Goal: Register for event/course

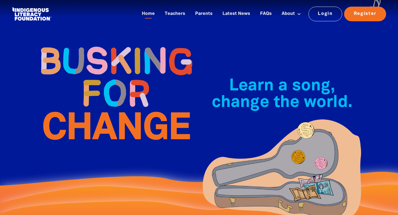
scroll to position [3, 0]
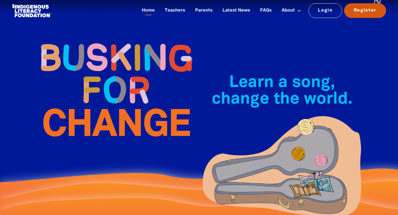
click at [196, 11] on link "Register" at bounding box center [366, 10] width 42 height 14
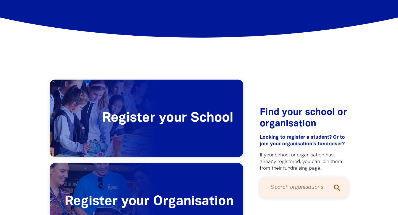
scroll to position [64, 0]
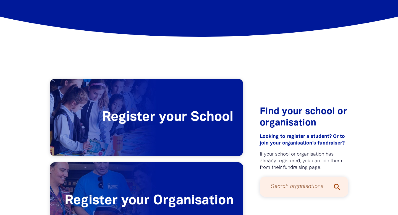
click at [196, 180] on input "Search organisations" at bounding box center [304, 187] width 77 height 15
type input "coromandel valley ps"
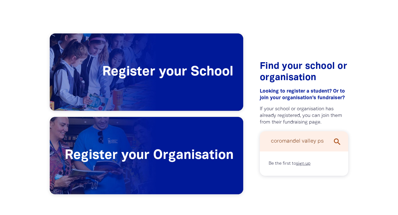
scroll to position [110, 0]
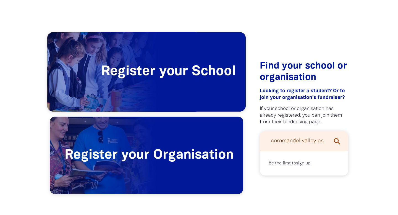
click at [180, 71] on span "Register your School" at bounding box center [146, 71] width 199 height 79
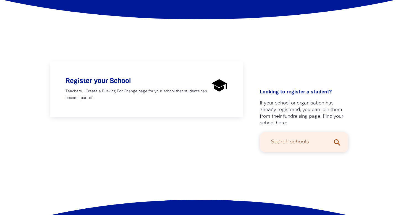
scroll to position [82, 0]
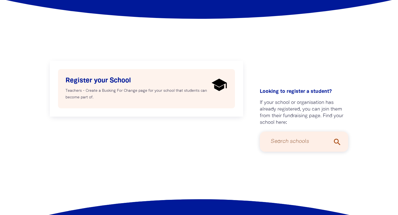
click at [171, 89] on p "Teachers - Create a Busking For Change page for your school that students can b…" at bounding box center [138, 94] width 144 height 13
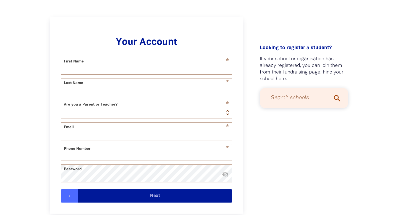
select select "AU"
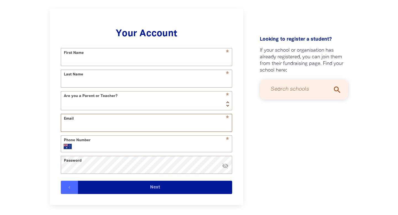
type input "michelle.oconnell50@schools.sa.edu.au"
click at [112, 60] on input "First Name" at bounding box center [146, 56] width 171 height 17
type input "[PERSON_NAME]"
type input "O'Connell"
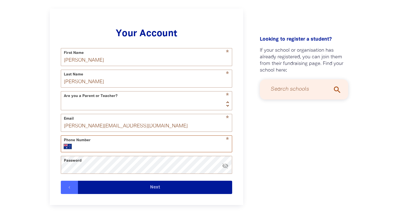
type input "+61 430 818 113"
click at [196, 104] on select "Teacher Parent" at bounding box center [146, 101] width 171 height 19
select select "teacher"
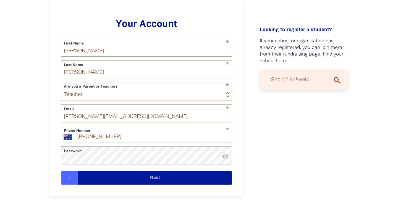
scroll to position [147, 0]
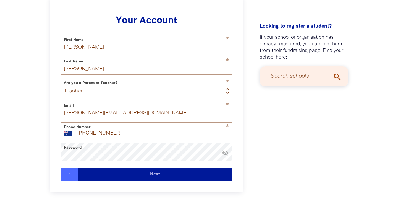
click at [160, 176] on button "Next" at bounding box center [155, 174] width 154 height 13
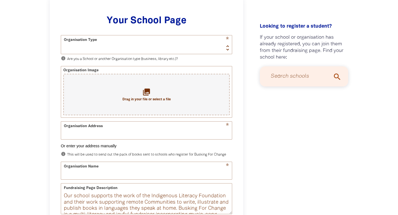
scroll to position [143, 0]
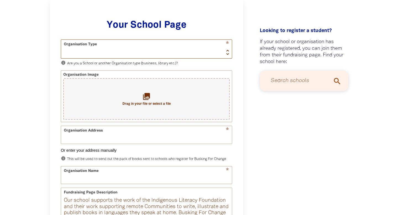
click at [87, 50] on select "School Organisation" at bounding box center [146, 49] width 171 height 19
select select "school"
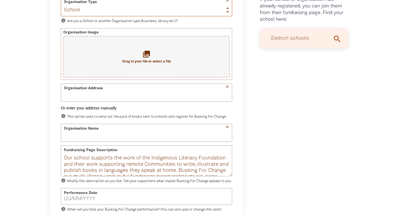
scroll to position [187, 0]
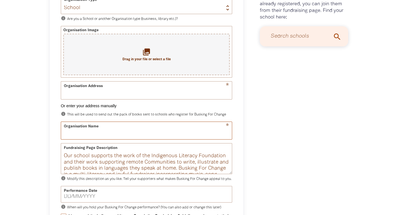
click at [92, 136] on input "Organisation Name" at bounding box center [146, 130] width 171 height 17
type input "Coromandel Valley PS"
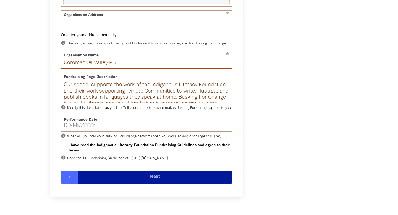
scroll to position [259, 0]
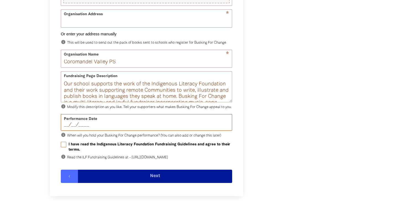
click at [96, 128] on input "__/__/____" at bounding box center [146, 125] width 165 height 5
type input "12/08/2025"
click at [64, 147] on input "I have read the Indigenous Literacy Foundation Fundraising Guidelines and agree…" at bounding box center [64, 145] width 6 height 6
checkbox input "true"
click at [152, 180] on button "Next" at bounding box center [155, 176] width 154 height 13
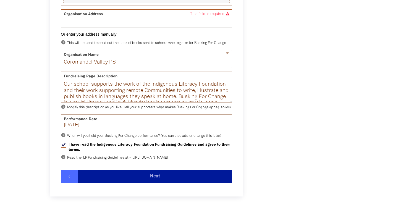
click at [119, 22] on input "Organisation Address" at bounding box center [146, 18] width 171 height 17
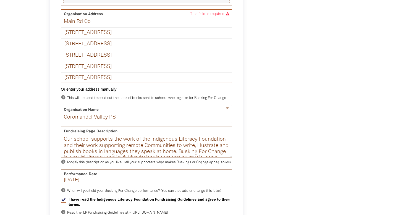
click at [64, 22] on input "Main Rd Co" at bounding box center [146, 18] width 171 height 17
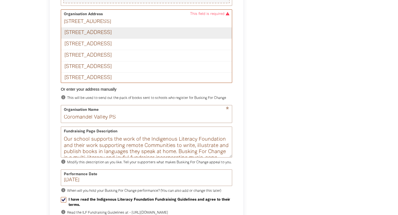
click at [89, 32] on div "339 Main Road, COROMANDEL VALLEY SA 5051" at bounding box center [146, 33] width 171 height 11
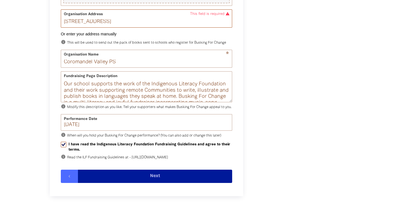
type input "339 Main Road, COROMANDEL VALLEY SA 5051"
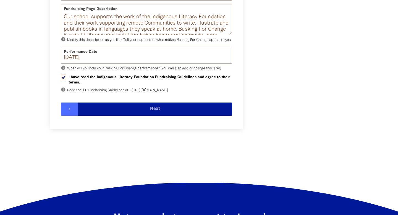
click at [156, 116] on button "Next" at bounding box center [155, 109] width 154 height 13
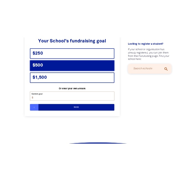
scroll to position [124, 0]
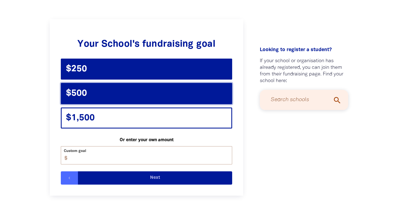
click at [191, 69] on div "$250" at bounding box center [147, 69] width 172 height 21
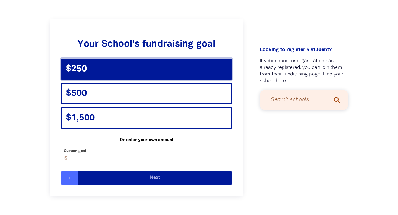
click at [157, 178] on button "Next" at bounding box center [155, 178] width 154 height 13
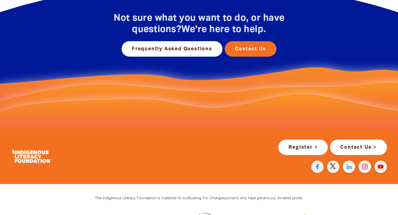
scroll to position [999, 0]
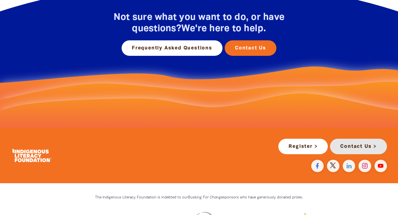
click at [196, 154] on link "Contact Us >" at bounding box center [358, 146] width 57 height 15
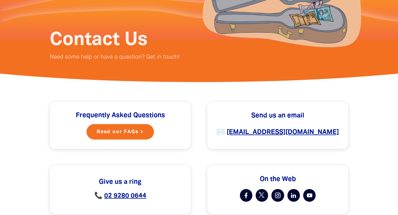
scroll to position [81, 0]
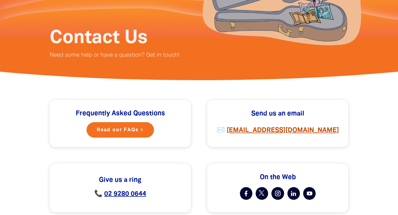
click at [196, 131] on strong "[EMAIL_ADDRESS][DOMAIN_NAME]" at bounding box center [283, 131] width 112 height 6
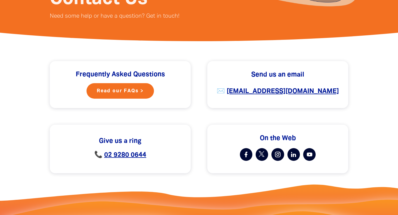
scroll to position [123, 0]
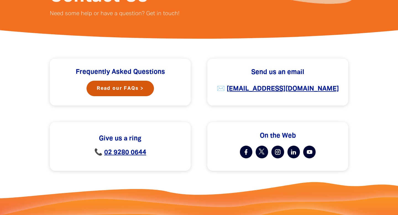
click at [134, 87] on link "Read our FAQs >" at bounding box center [121, 88] width 68 height 15
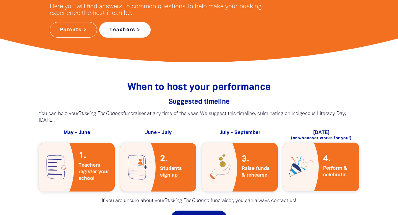
scroll to position [171, 0]
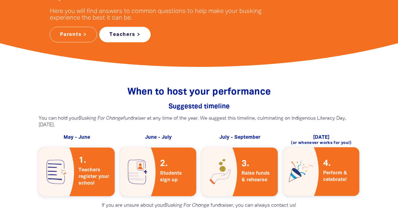
click at [128, 33] on link "Teachers >" at bounding box center [124, 34] width 51 height 15
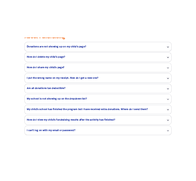
scroll to position [592, 0]
